Goal: Task Accomplishment & Management: Use online tool/utility

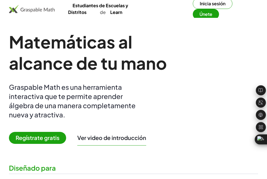
click at [25, 137] on span "Regístrate gratis" at bounding box center [37, 138] width 57 height 12
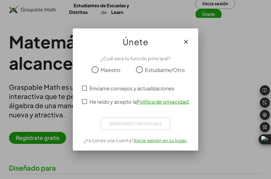
click at [153, 69] on span "Estudiante/Otro" at bounding box center [165, 70] width 40 height 8
click at [136, 125] on div "Regístrate con Google Acceder con Google Acceder con Google. Se abre en una pes…" at bounding box center [136, 123] width 70 height 13
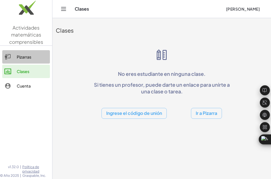
click at [28, 57] on div "Pizarras" at bounding box center [32, 57] width 31 height 7
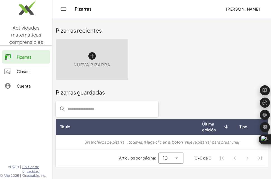
click at [86, 55] on div "Nueva pizarra" at bounding box center [92, 59] width 72 height 41
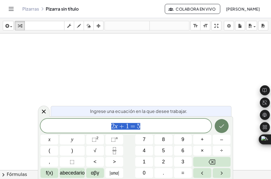
click at [220, 131] on button "Hecho" at bounding box center [222, 126] width 14 height 14
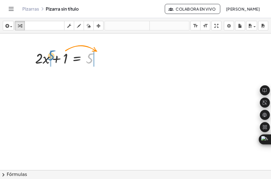
drag, startPoint x: 93, startPoint y: 55, endPoint x: 55, endPoint y: 52, distance: 37.8
click at [55, 52] on div at bounding box center [69, 57] width 74 height 19
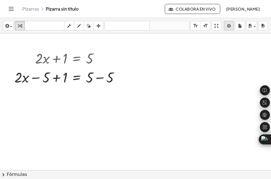
click at [228, 22] on body "Actividades matemáticas comprensibles Pizarras Clases Cuenta v1.32.0 | Política…" at bounding box center [135, 89] width 271 height 179
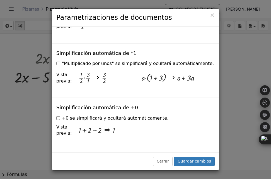
scroll to position [724, 0]
click at [212, 14] on span "×" at bounding box center [212, 15] width 5 height 7
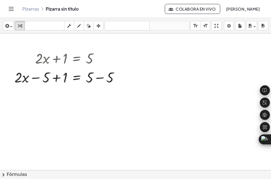
drag, startPoint x: 132, startPoint y: 84, endPoint x: 111, endPoint y: 54, distance: 37.1
click at [111, 54] on div "+ · 2 · x + 1 = 5 + · 2 · x + 1 = − 5 + 5 − 5" at bounding box center [135, 169] width 271 height 273
click at [88, 28] on icon "button" at bounding box center [89, 26] width 4 height 7
drag, startPoint x: 124, startPoint y: 59, endPoint x: 149, endPoint y: 74, distance: 28.8
click at [149, 74] on div at bounding box center [135, 169] width 271 height 273
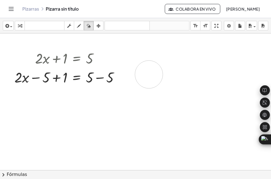
click at [149, 74] on div at bounding box center [135, 169] width 271 height 273
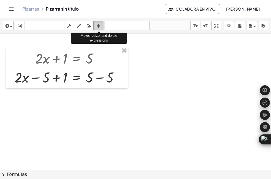
click at [95, 24] on div "button" at bounding box center [98, 25] width 7 height 7
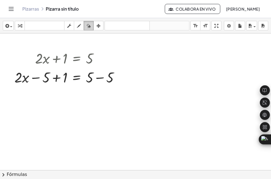
click at [90, 24] on icon "button" at bounding box center [89, 26] width 4 height 7
click at [138, 58] on div at bounding box center [135, 169] width 271 height 273
drag, startPoint x: 138, startPoint y: 58, endPoint x: 195, endPoint y: 83, distance: 62.1
click at [195, 83] on div at bounding box center [135, 169] width 271 height 273
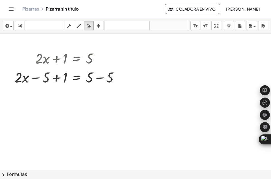
click at [195, 83] on div at bounding box center [135, 169] width 271 height 273
drag, startPoint x: 195, startPoint y: 83, endPoint x: 167, endPoint y: 77, distance: 29.0
click at [167, 77] on div at bounding box center [135, 169] width 271 height 273
drag, startPoint x: 167, startPoint y: 77, endPoint x: 59, endPoint y: 28, distance: 118.2
click at [59, 28] on div "insertar select one: Math Expression Function Text Youtube Video Graphing Geome…" at bounding box center [135, 98] width 271 height 161
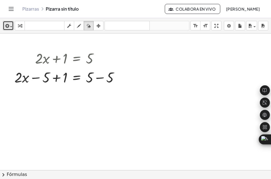
click at [5, 26] on icon "button" at bounding box center [6, 26] width 5 height 7
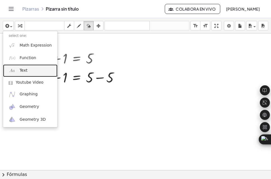
click at [23, 69] on span "Text" at bounding box center [24, 71] width 8 height 6
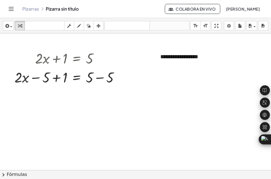
drag, startPoint x: 122, startPoint y: 64, endPoint x: 157, endPoint y: 83, distance: 40.2
click at [157, 83] on div "**********" at bounding box center [135, 169] width 271 height 273
click at [179, 61] on div "**********" at bounding box center [197, 56] width 84 height 19
drag, startPoint x: 179, startPoint y: 61, endPoint x: 196, endPoint y: 49, distance: 20.9
click at [196, 49] on div "**********" at bounding box center [197, 56] width 84 height 19
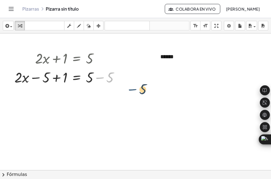
drag, startPoint x: 99, startPoint y: 70, endPoint x: 147, endPoint y: 86, distance: 49.9
click at [147, 86] on div "+ · 2 · x + 1 = 5 − 5 + · 2 · x + 1 = − 5 + 5 − 5 - + ******" at bounding box center [135, 169] width 271 height 273
drag, startPoint x: 48, startPoint y: 66, endPoint x: 47, endPoint y: 118, distance: 52.4
click at [47, 118] on div "+ · 2 · x + 1 = 5 + · 2 · x + 1 = − 5 + 5 − 5 - + ******" at bounding box center [135, 169] width 271 height 273
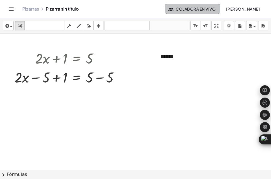
click at [200, 10] on font "Colabora en vivo" at bounding box center [196, 8] width 40 height 5
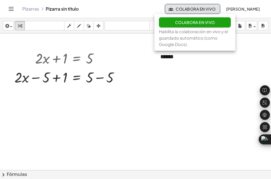
click at [130, 31] on div "insertar select one: Math Expression Function Text Youtube Video Graphing Geome…" at bounding box center [135, 25] width 271 height 15
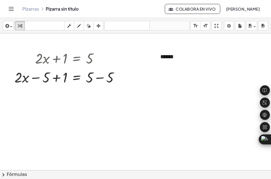
drag, startPoint x: 157, startPoint y: 15, endPoint x: 264, endPoint y: -21, distance: 112.8
